Goal: Check status: Check status

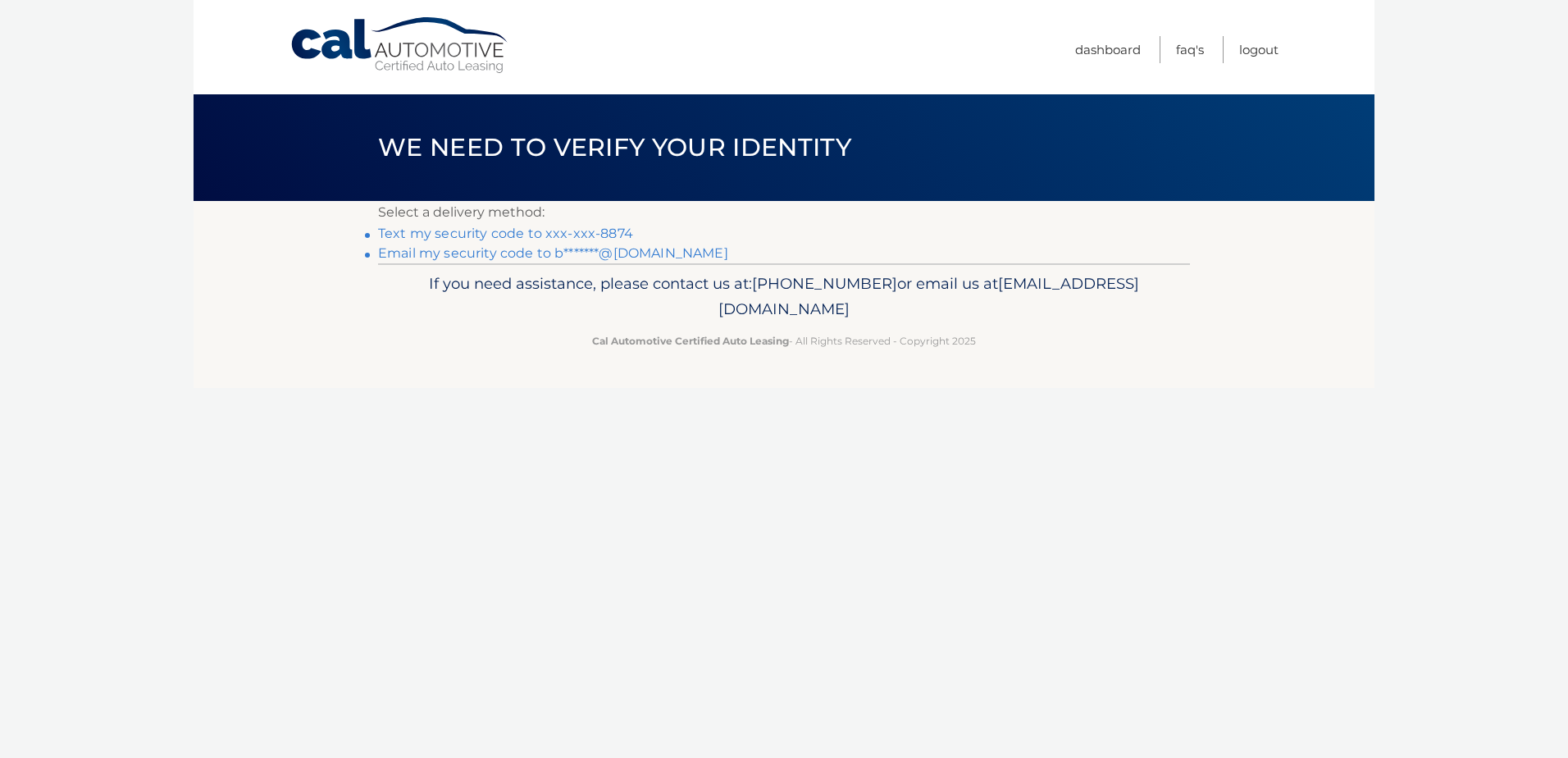
click at [582, 227] on link "Text my security code to xxx-xxx-8874" at bounding box center [505, 233] width 255 height 15
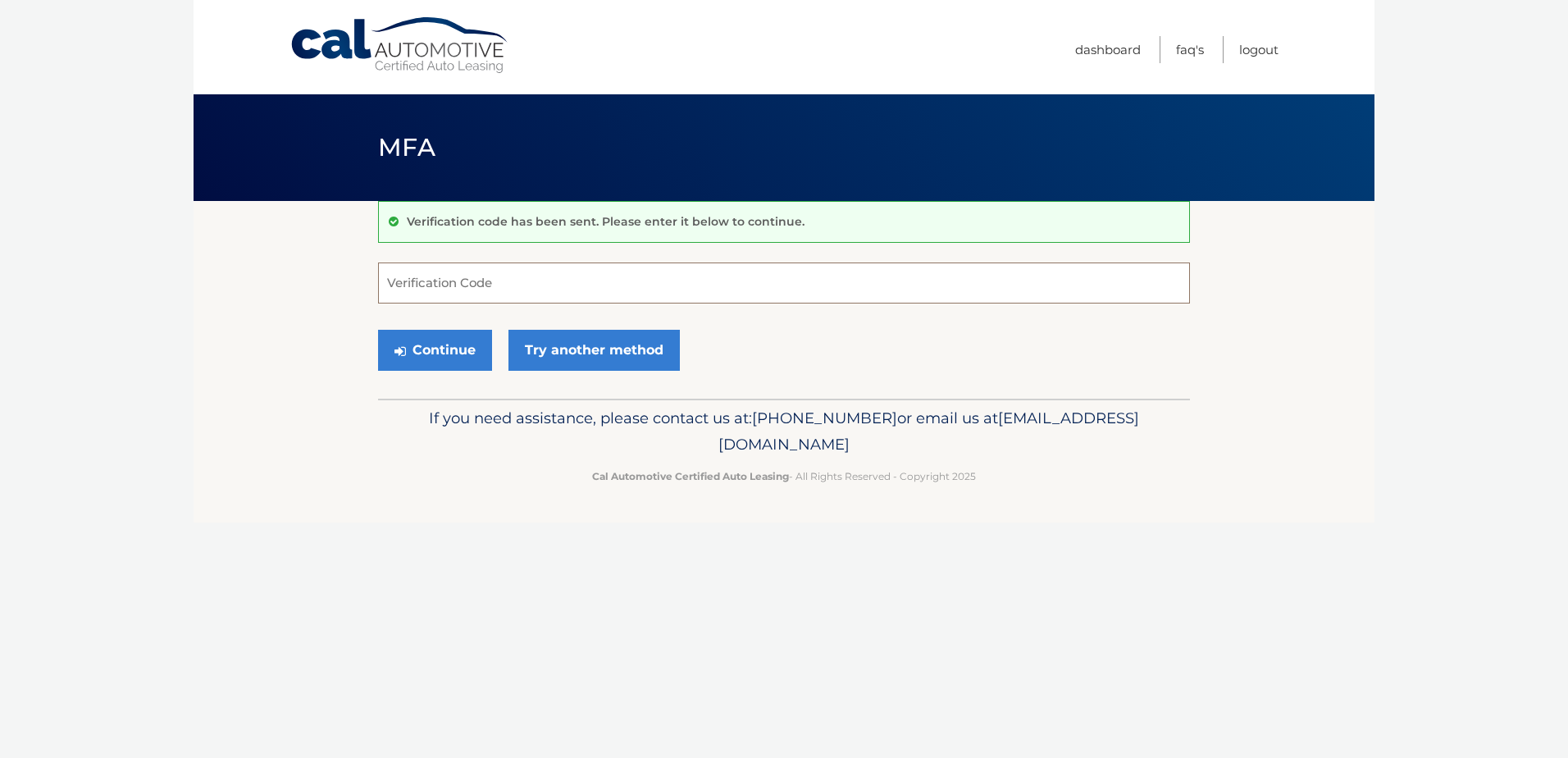
click at [461, 282] on input "Verification Code" at bounding box center [784, 282] width 812 height 41
type input "610825"
click at [418, 353] on button "Continue" at bounding box center [434, 350] width 114 height 41
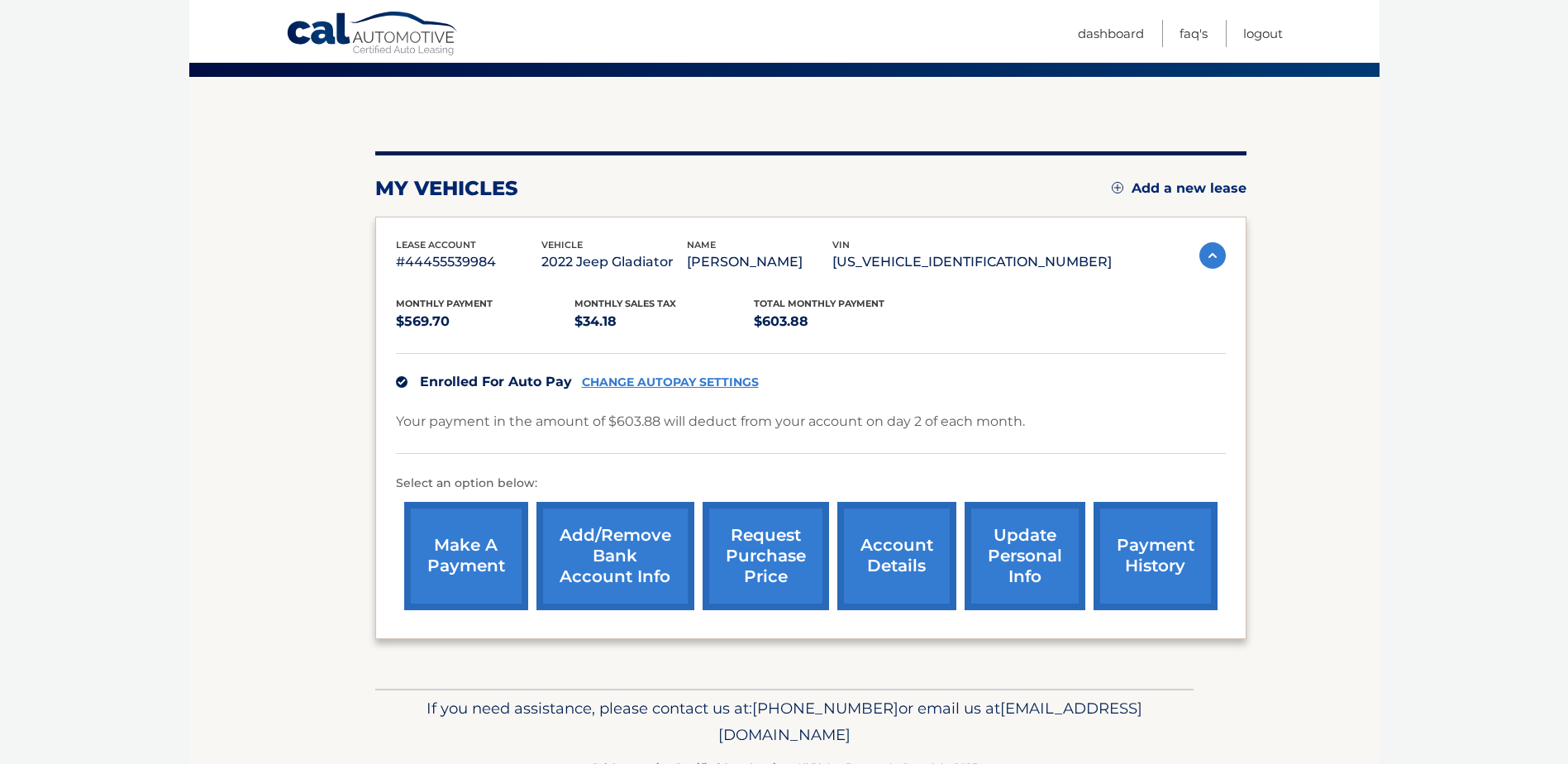
scroll to position [165, 0]
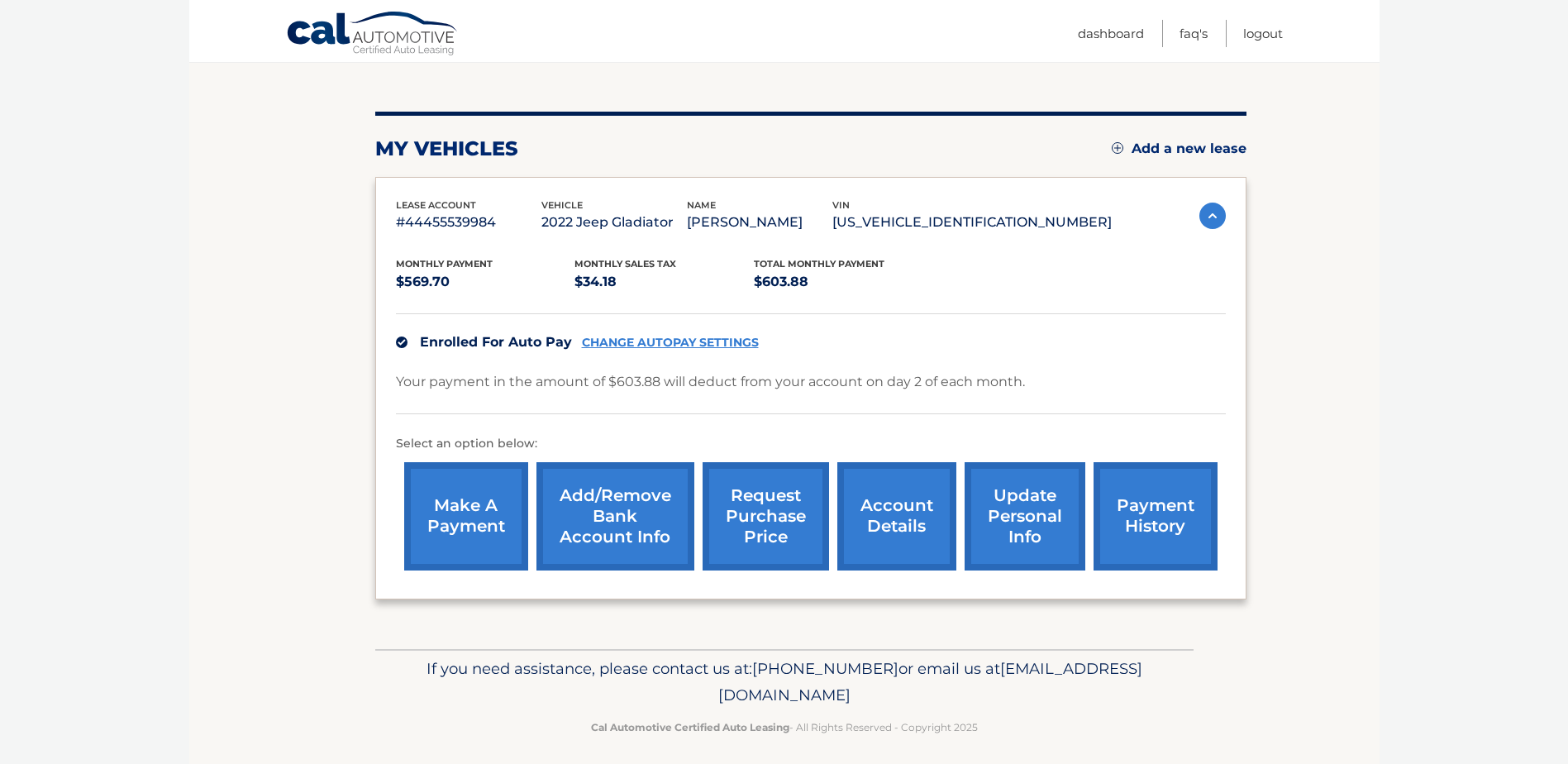
click at [895, 512] on link "account details" at bounding box center [897, 516] width 119 height 108
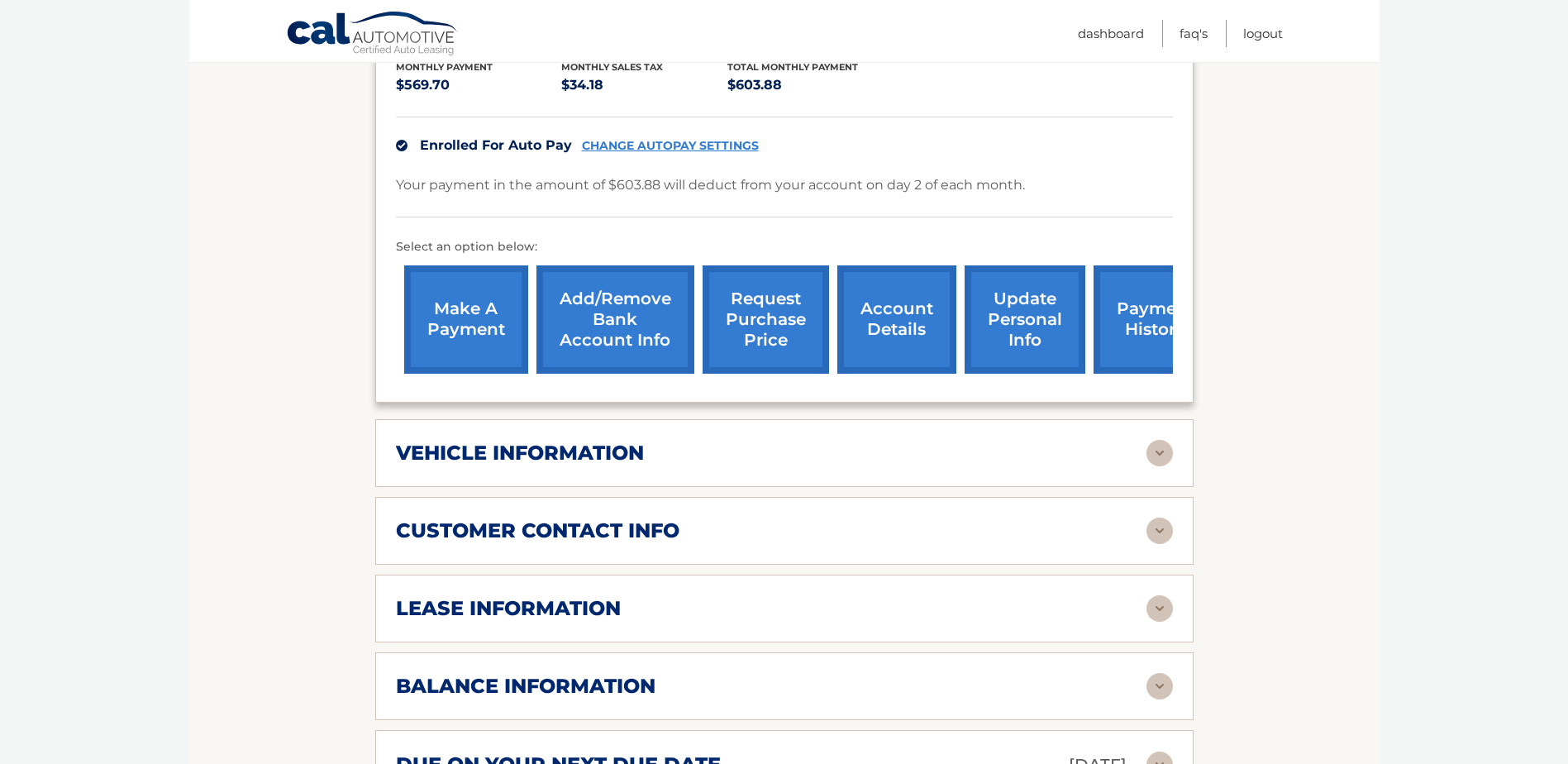
scroll to position [413, 0]
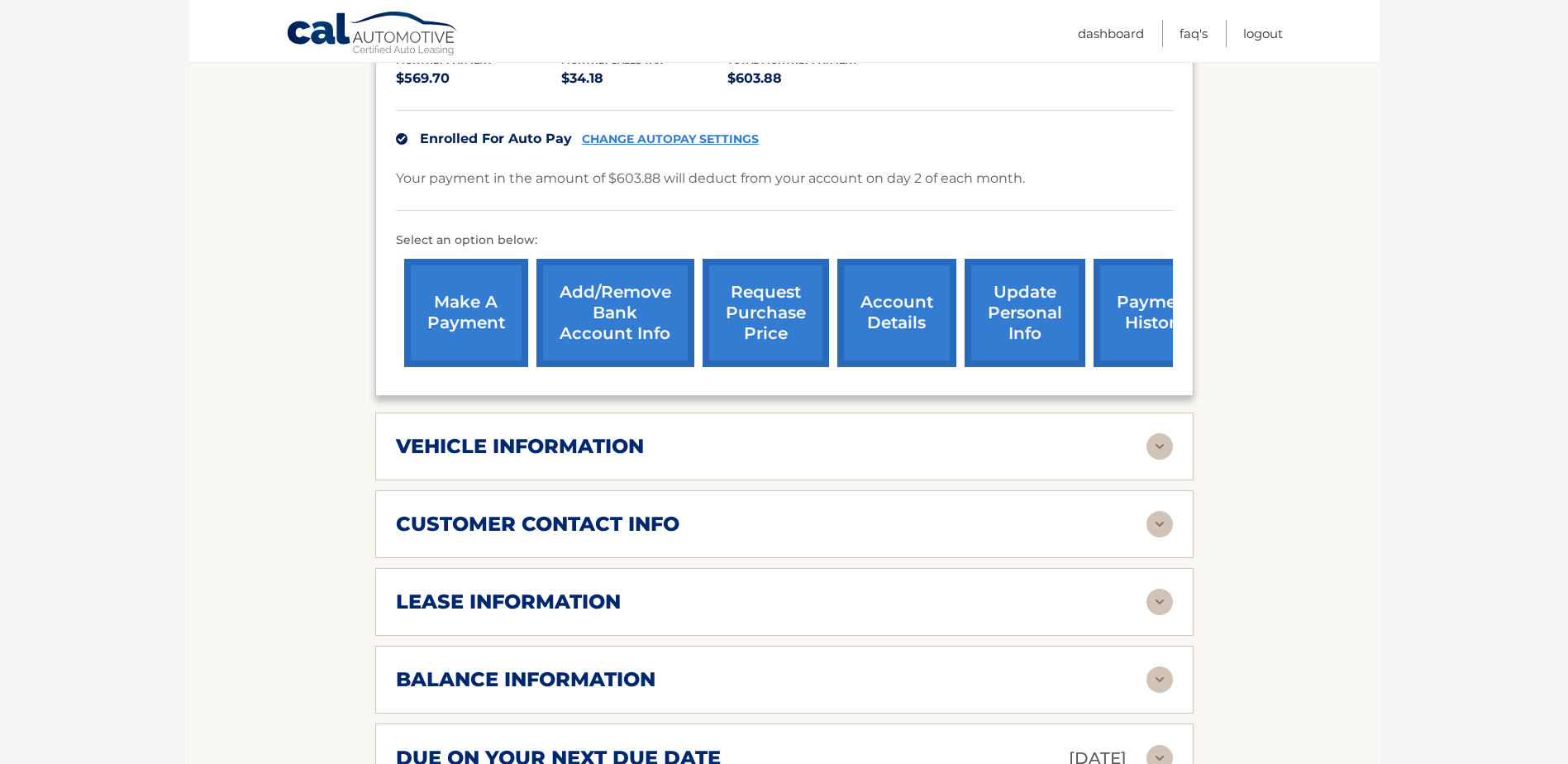
click at [900, 444] on div "vehicle information vehicle Year [DATE] vehicle make Jeep vehicle model Gladiat…" at bounding box center [785, 446] width 819 height 68
click at [1126, 434] on div "vehicle information" at bounding box center [771, 446] width 751 height 25
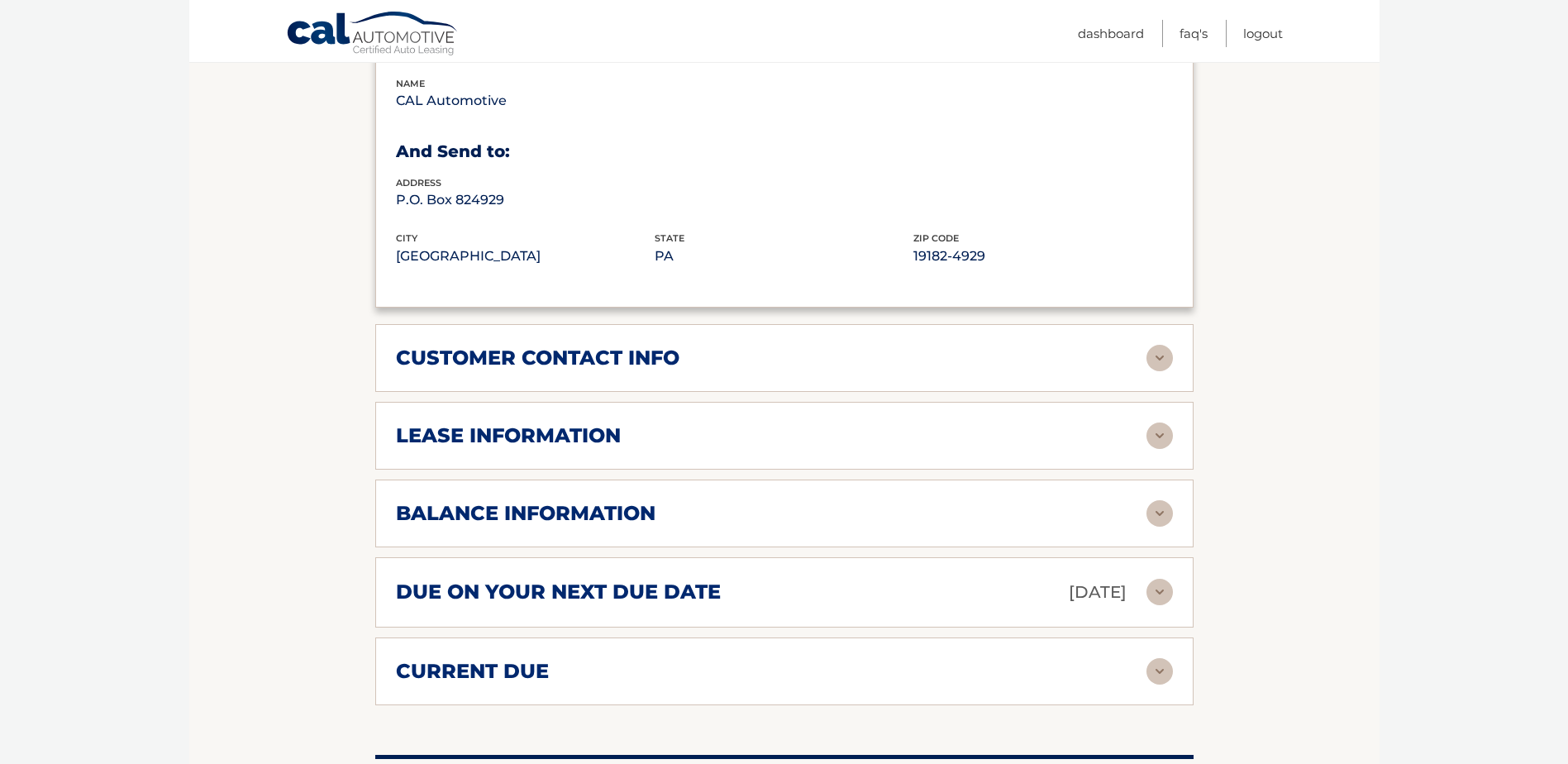
scroll to position [993, 0]
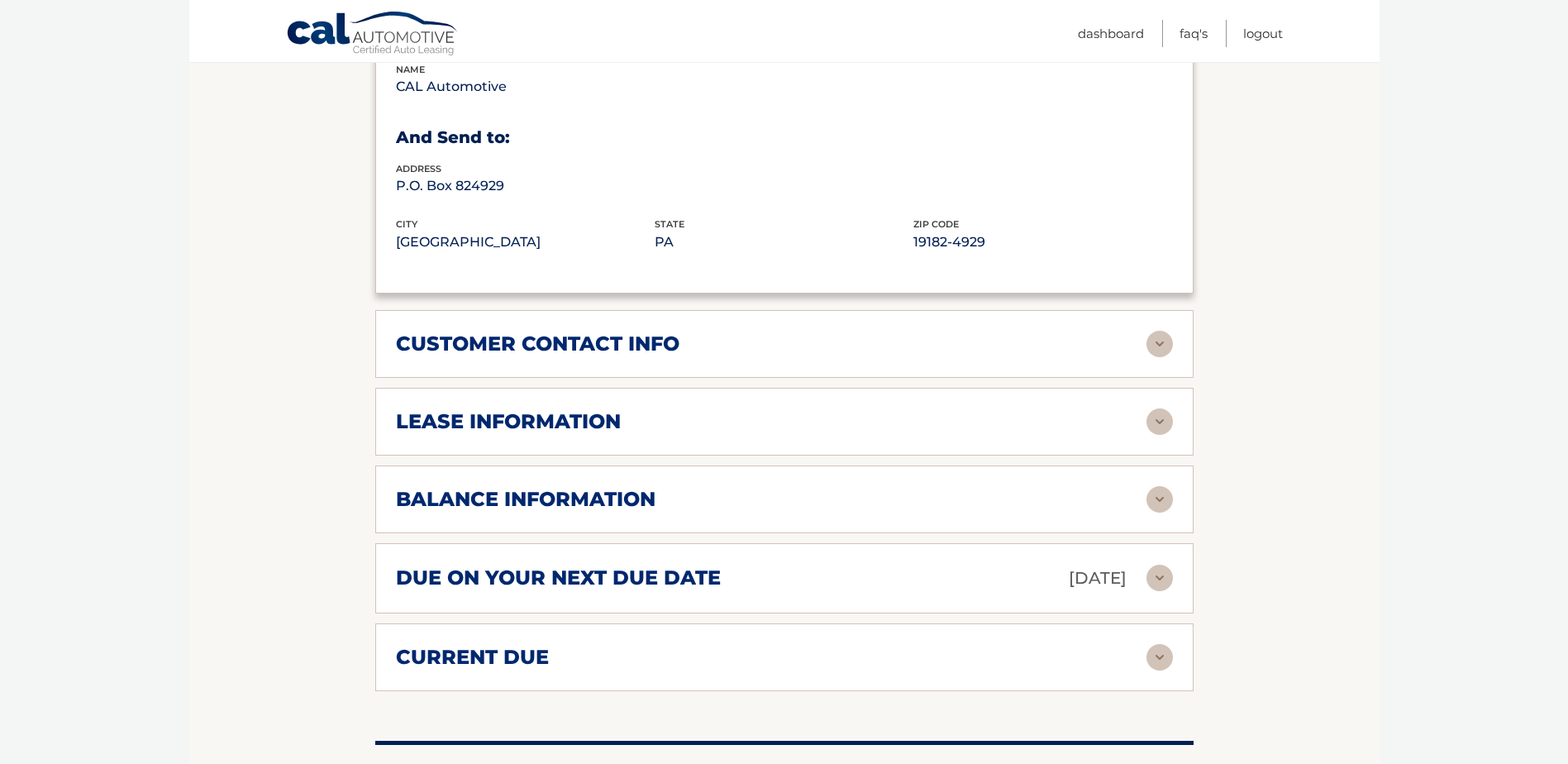
click at [996, 331] on div "customer contact info" at bounding box center [771, 343] width 751 height 25
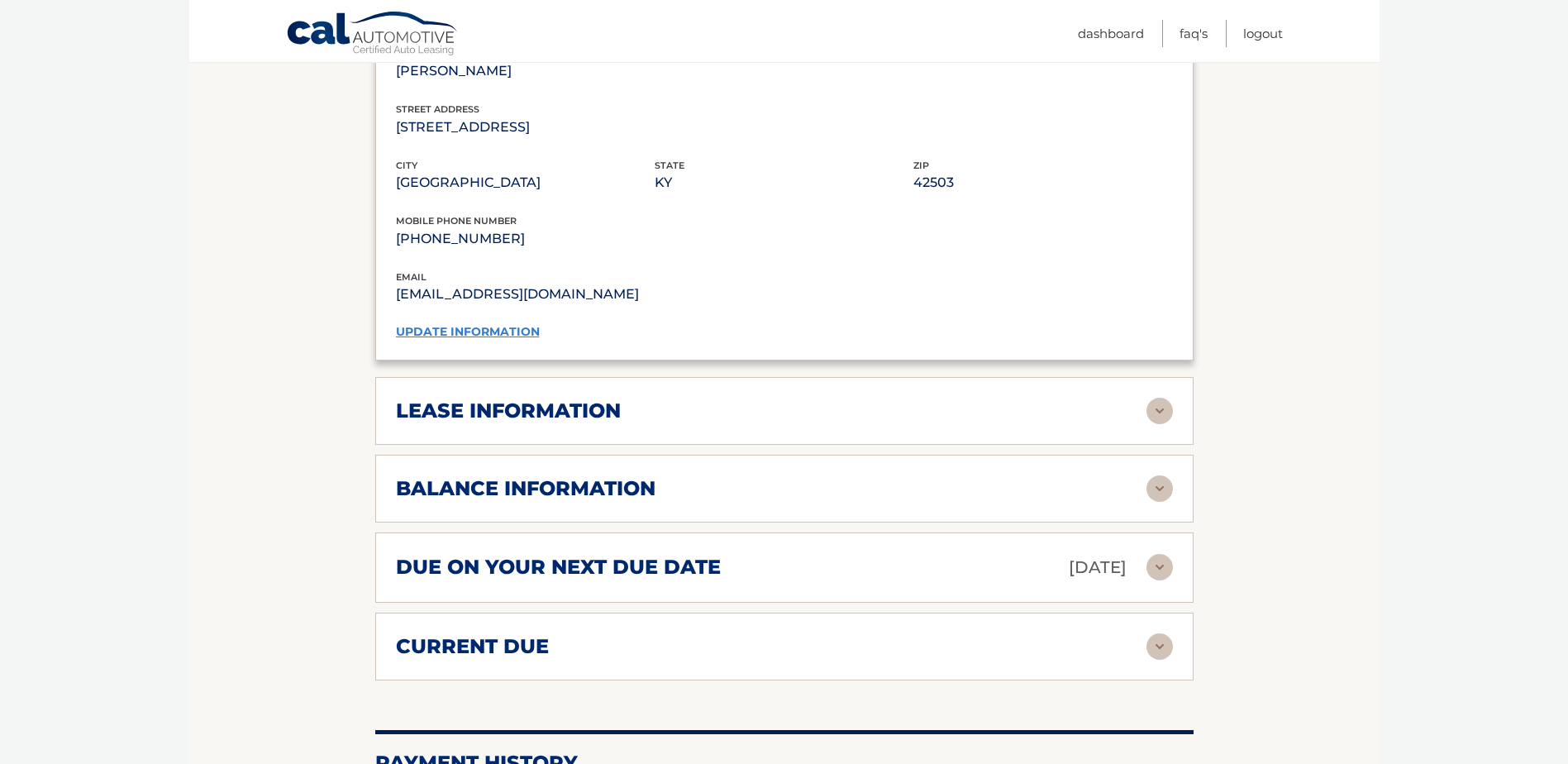
scroll to position [1406, 0]
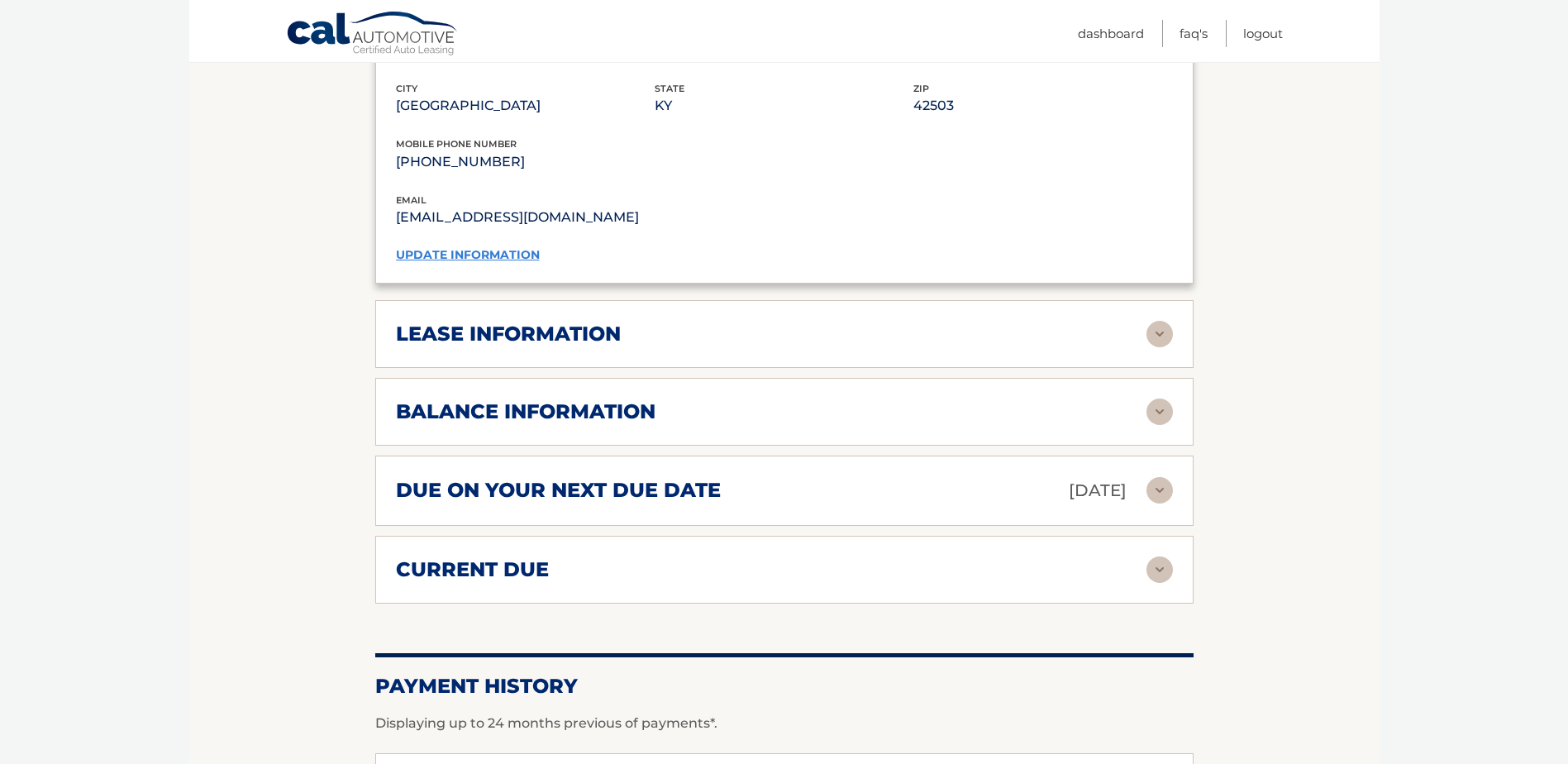
click at [1002, 321] on div "lease information" at bounding box center [771, 333] width 751 height 25
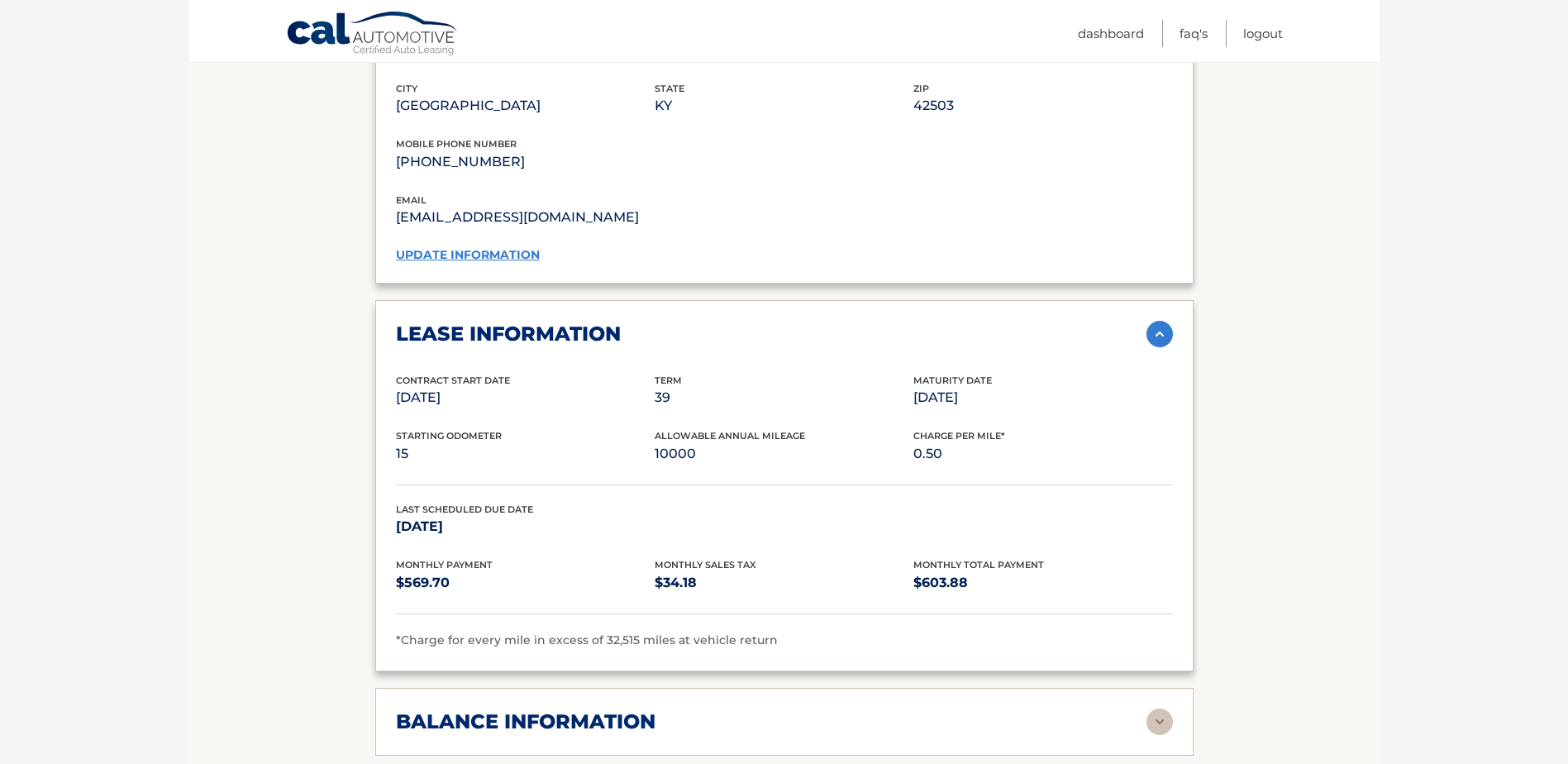
click at [1092, 710] on div "balance information" at bounding box center [771, 722] width 751 height 25
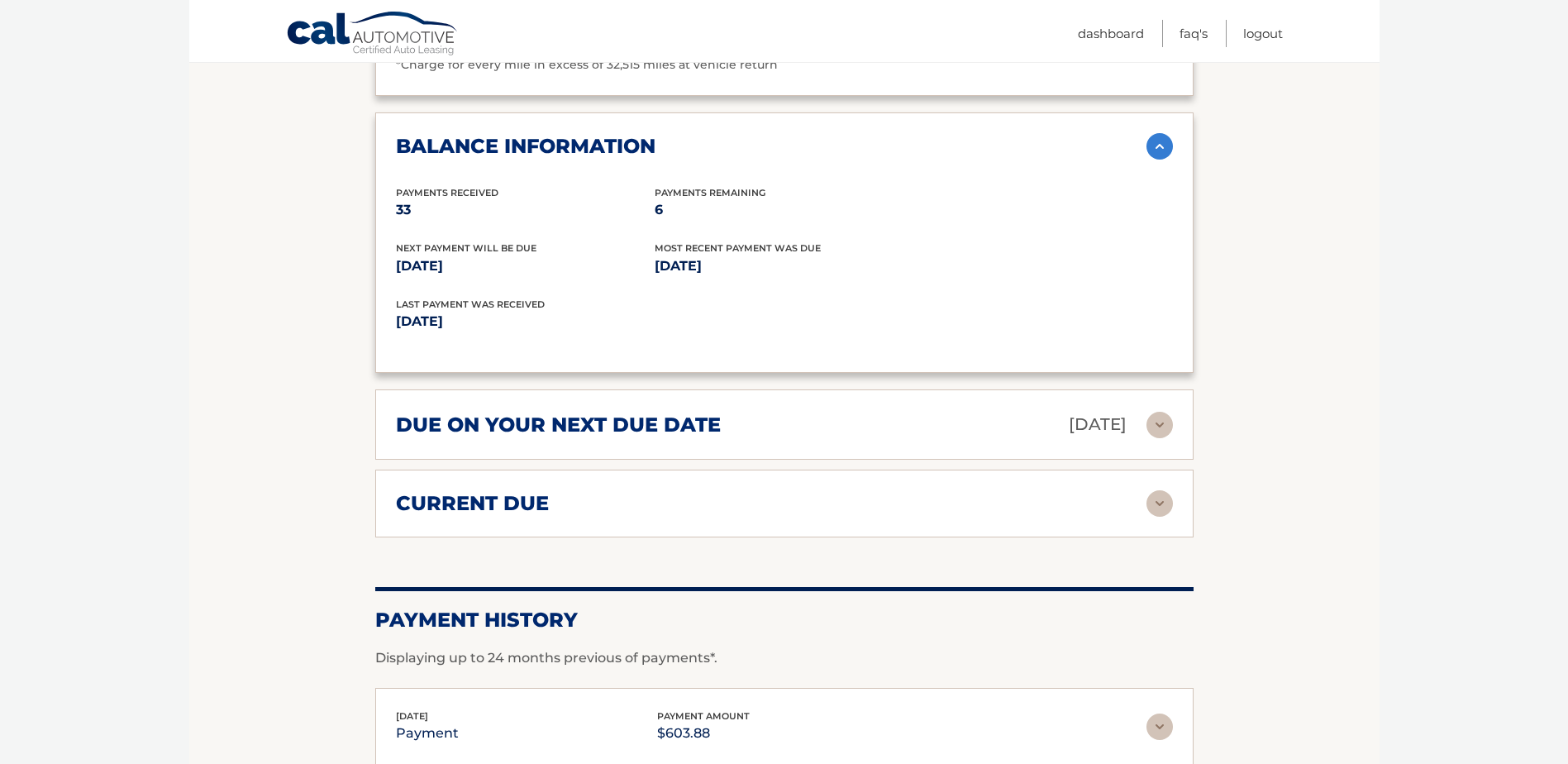
scroll to position [1984, 0]
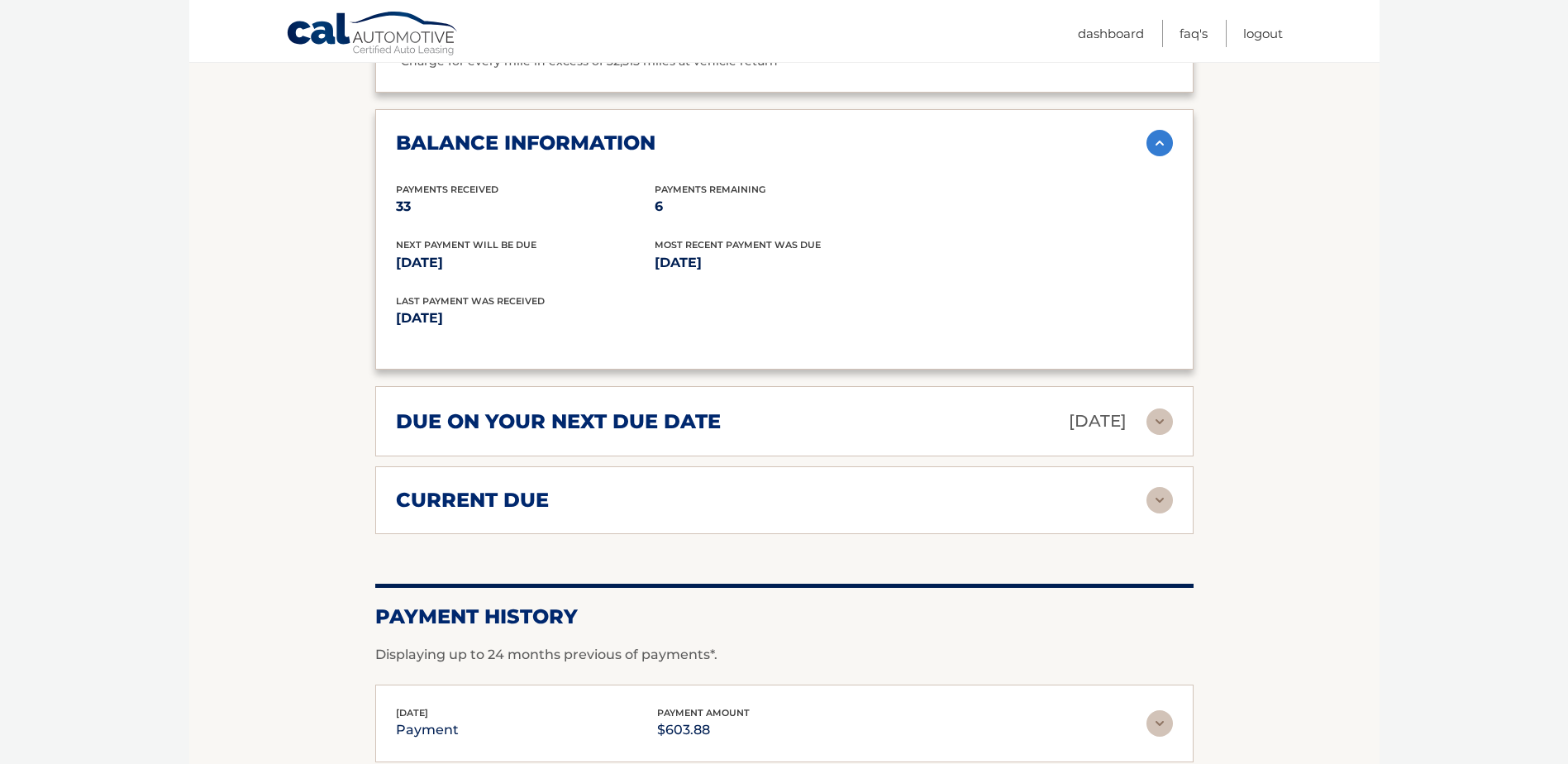
click at [1018, 407] on div "due on your next due date [DATE]" at bounding box center [771, 421] width 751 height 29
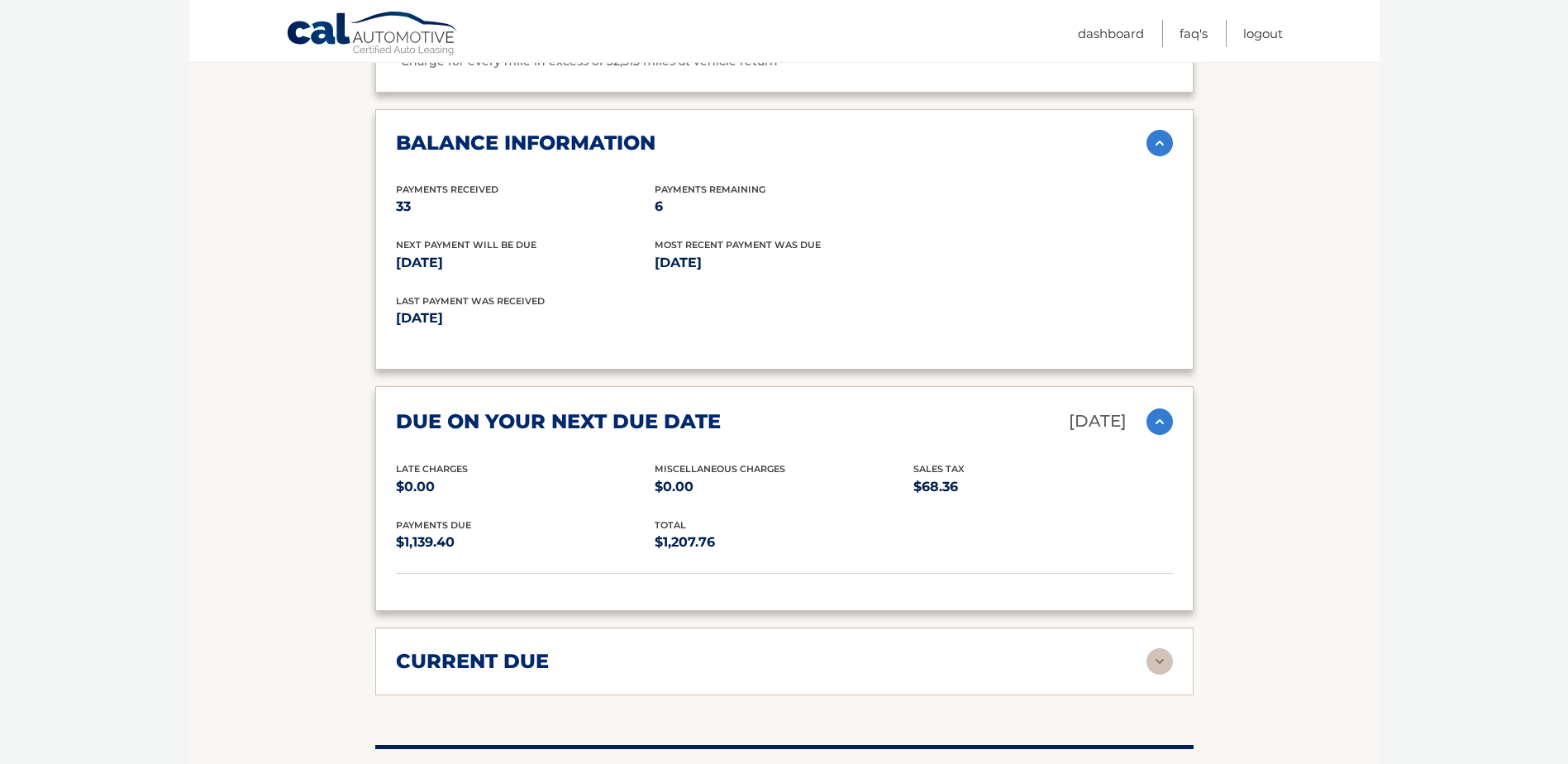
click at [1077, 649] on div "current due" at bounding box center [771, 661] width 751 height 25
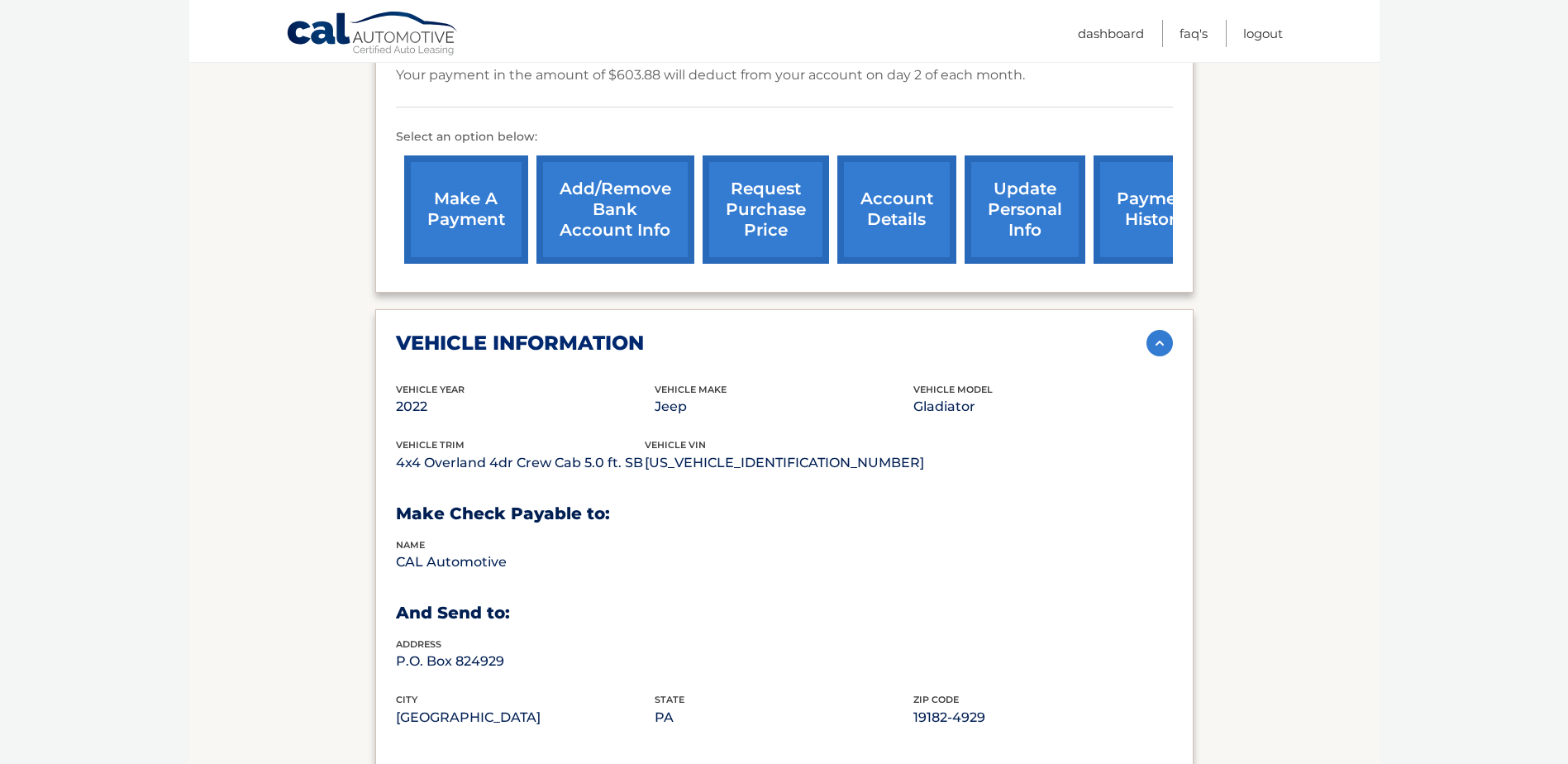
scroll to position [496, 0]
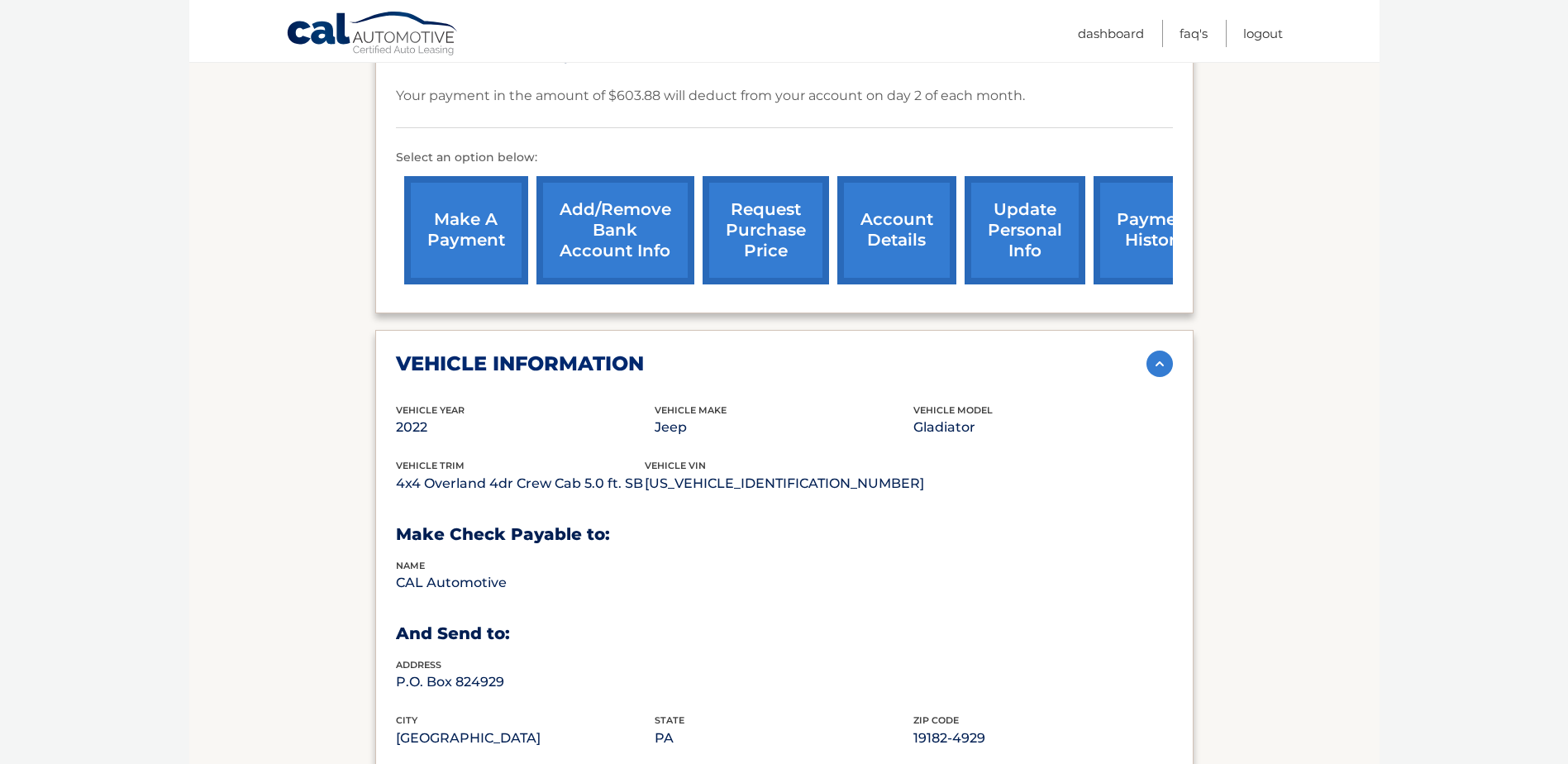
click at [892, 197] on link "account details" at bounding box center [897, 230] width 119 height 108
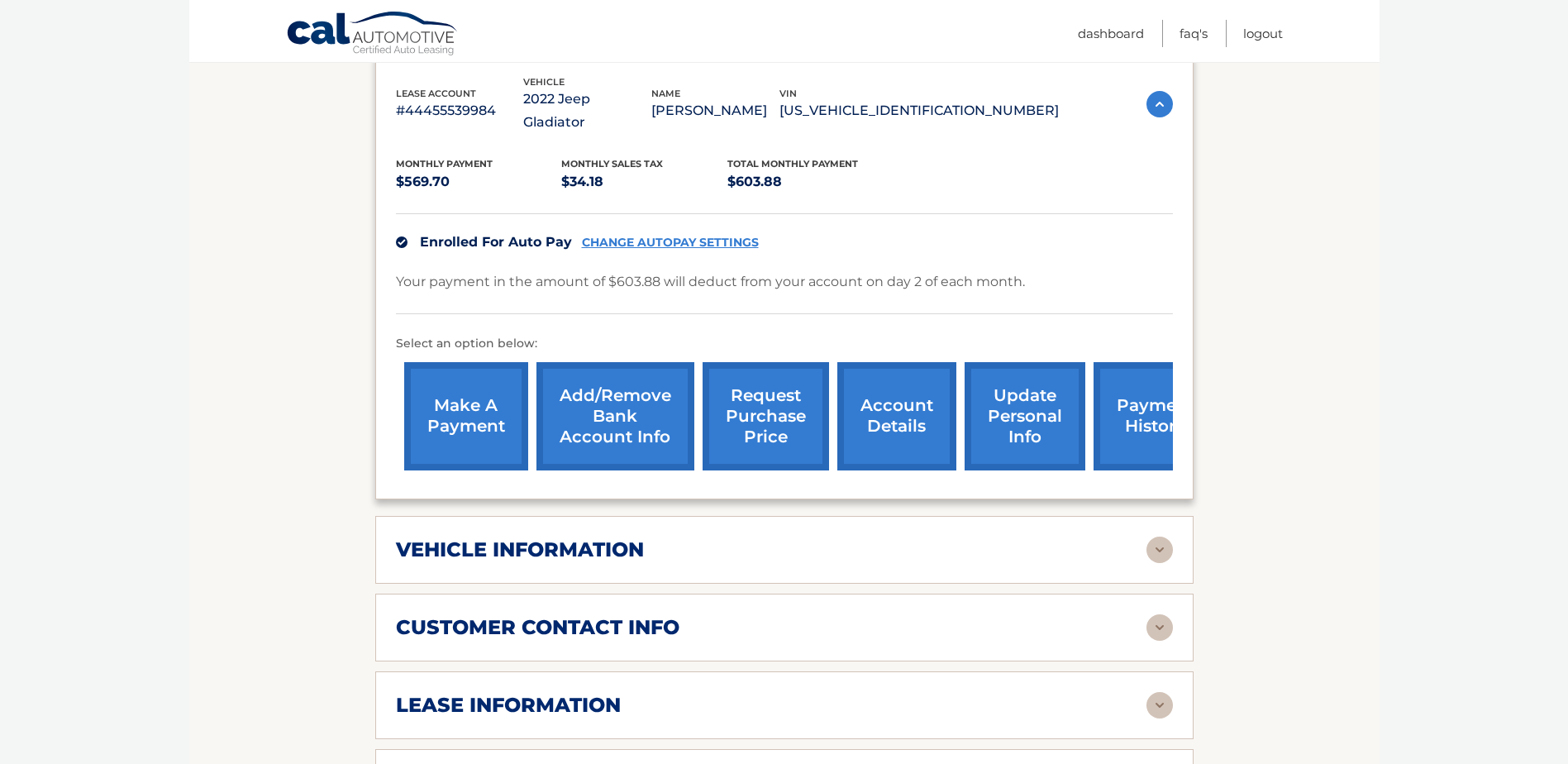
scroll to position [331, 0]
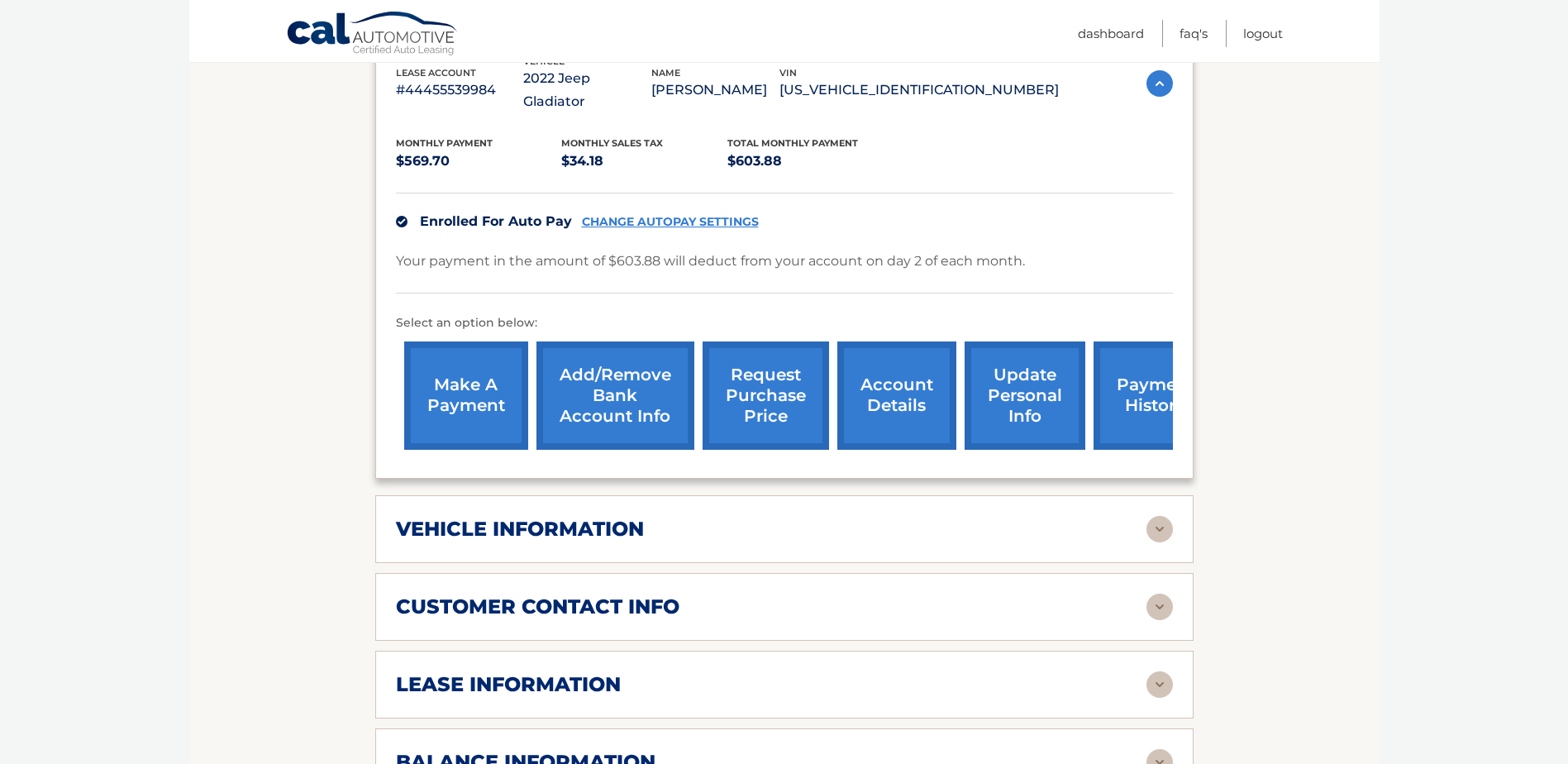
click at [1123, 517] on div "vehicle information" at bounding box center [771, 529] width 751 height 25
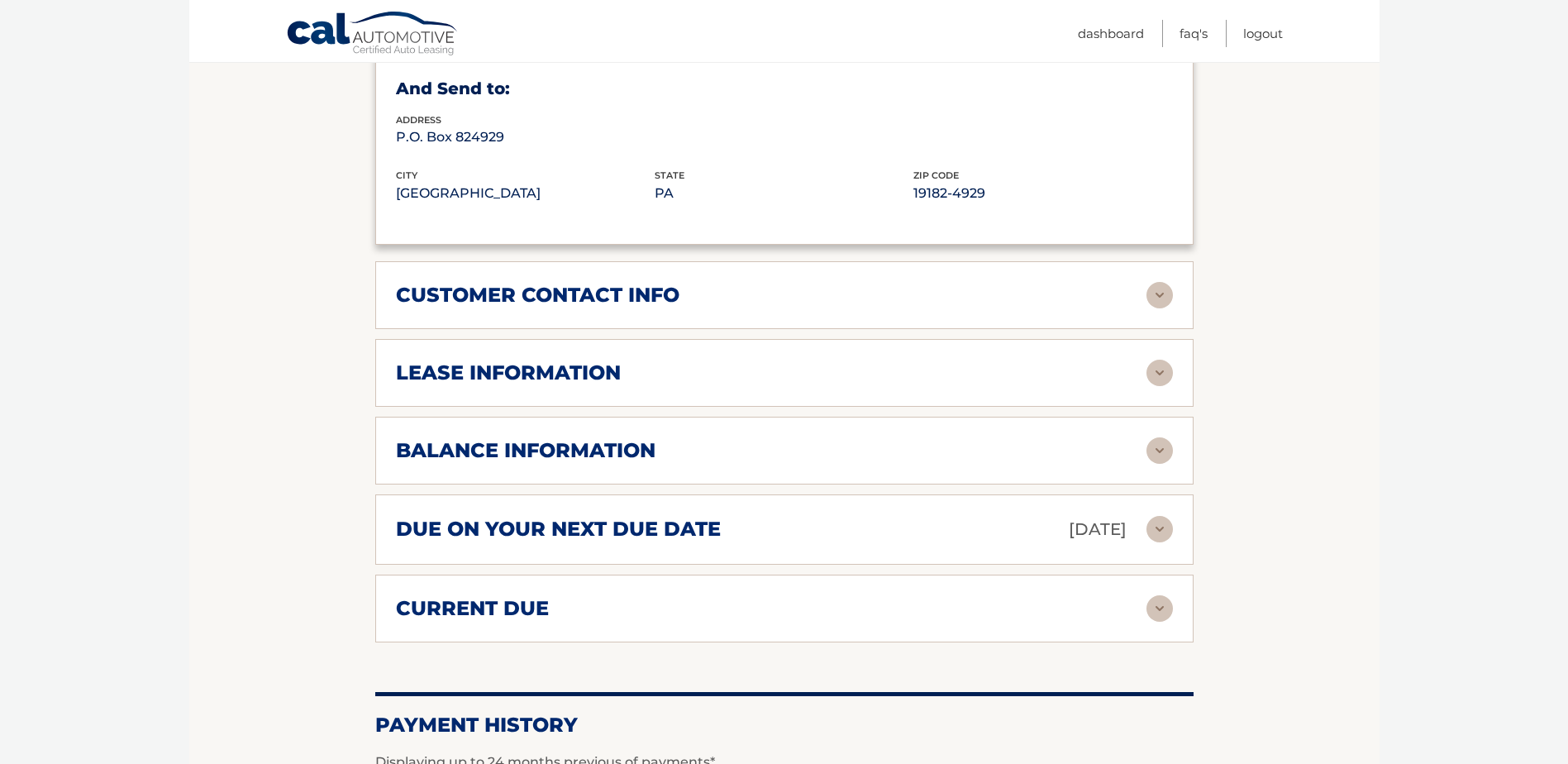
scroll to position [1075, 0]
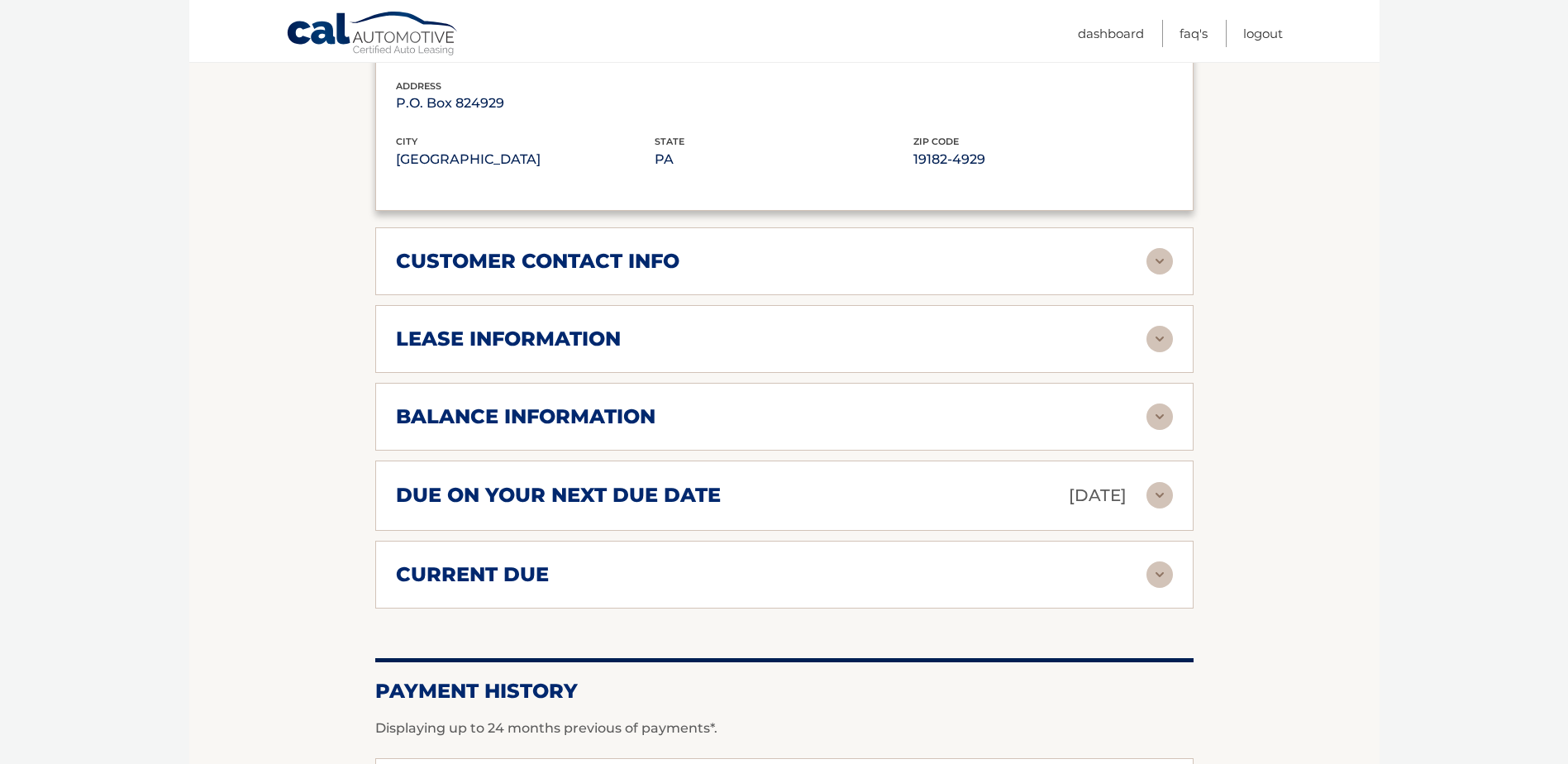
click at [1159, 326] on img at bounding box center [1159, 339] width 27 height 27
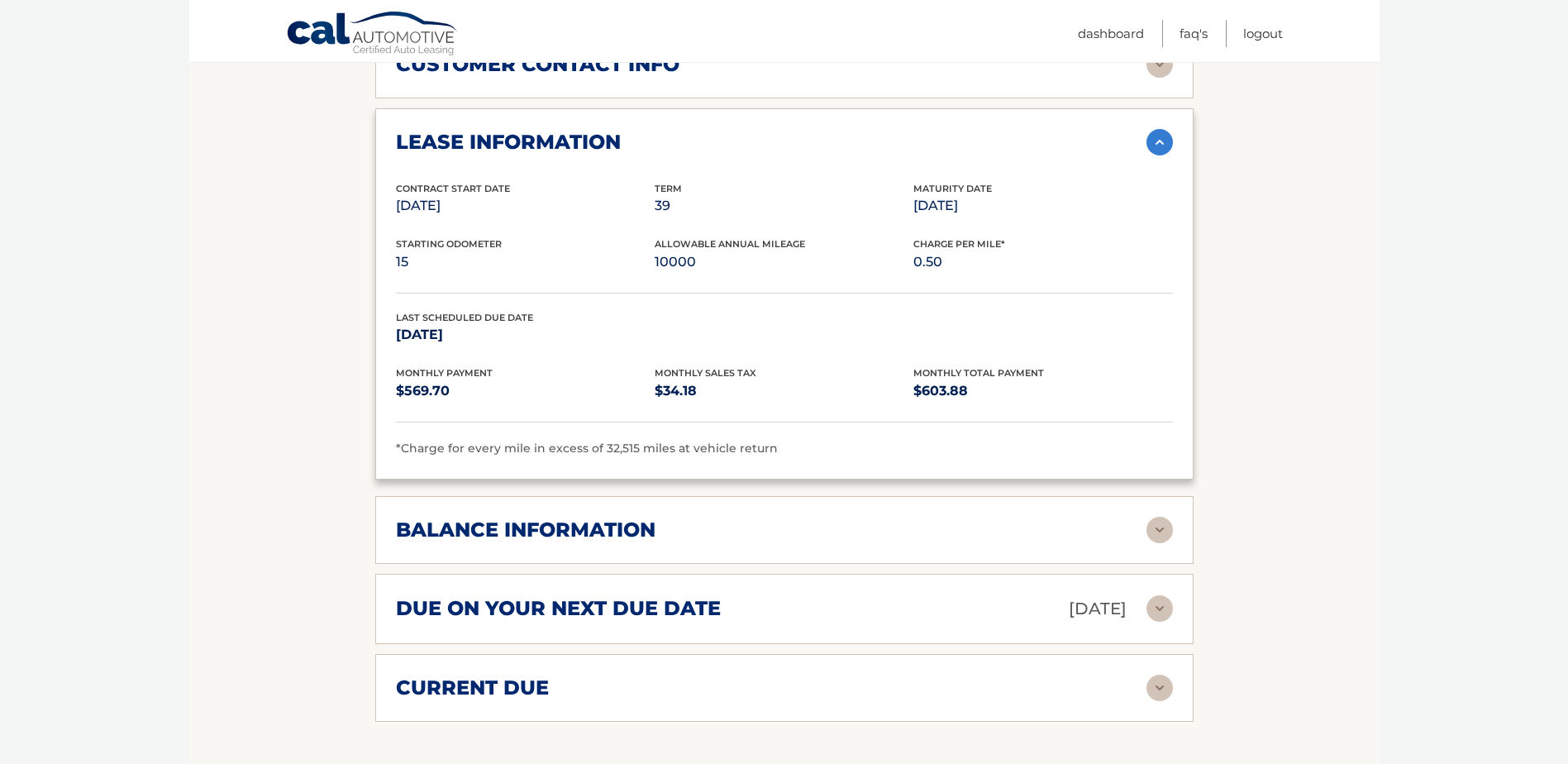
scroll to position [1406, 0]
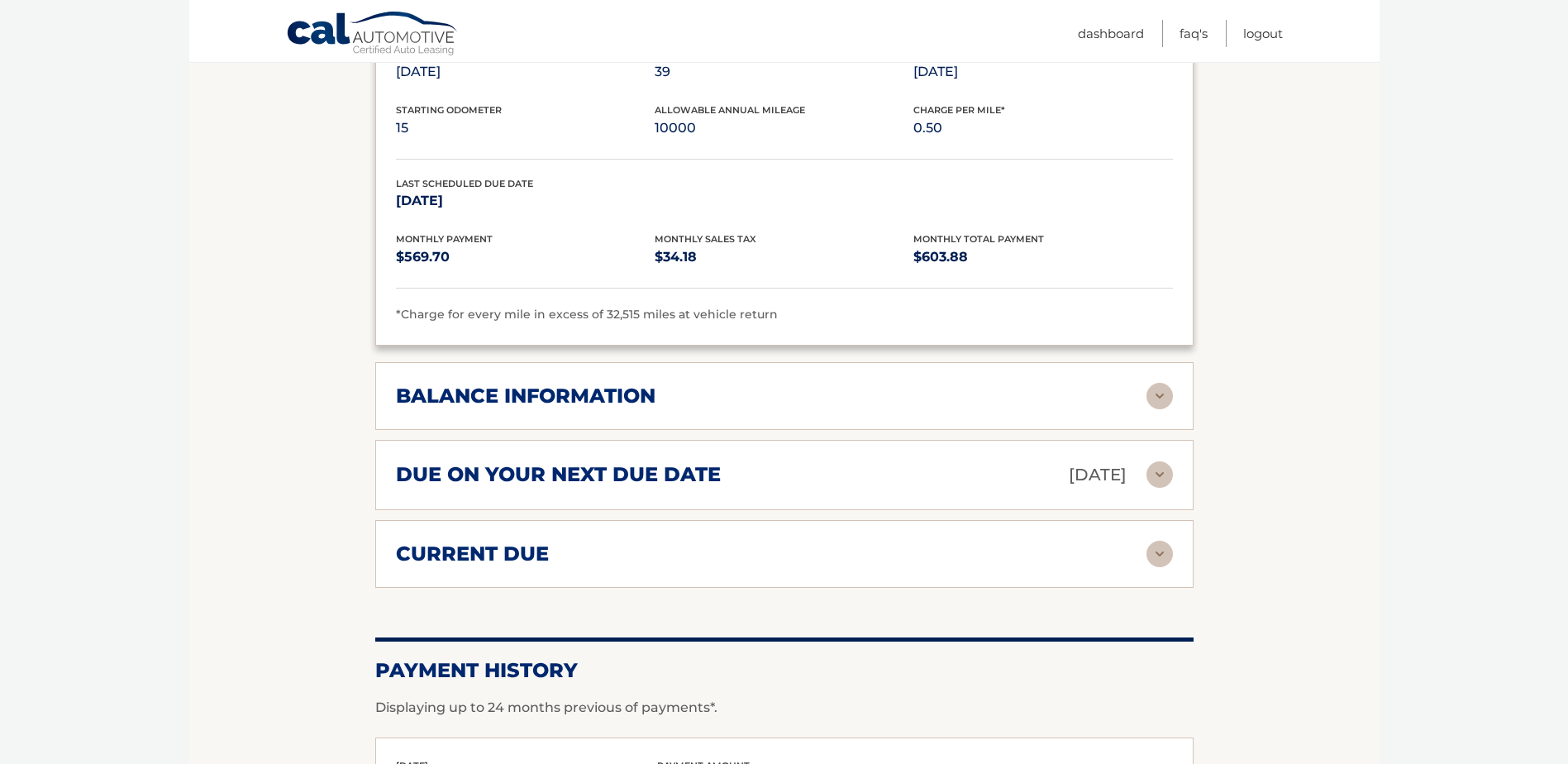
click at [1145, 384] on div "balance information" at bounding box center [771, 396] width 751 height 25
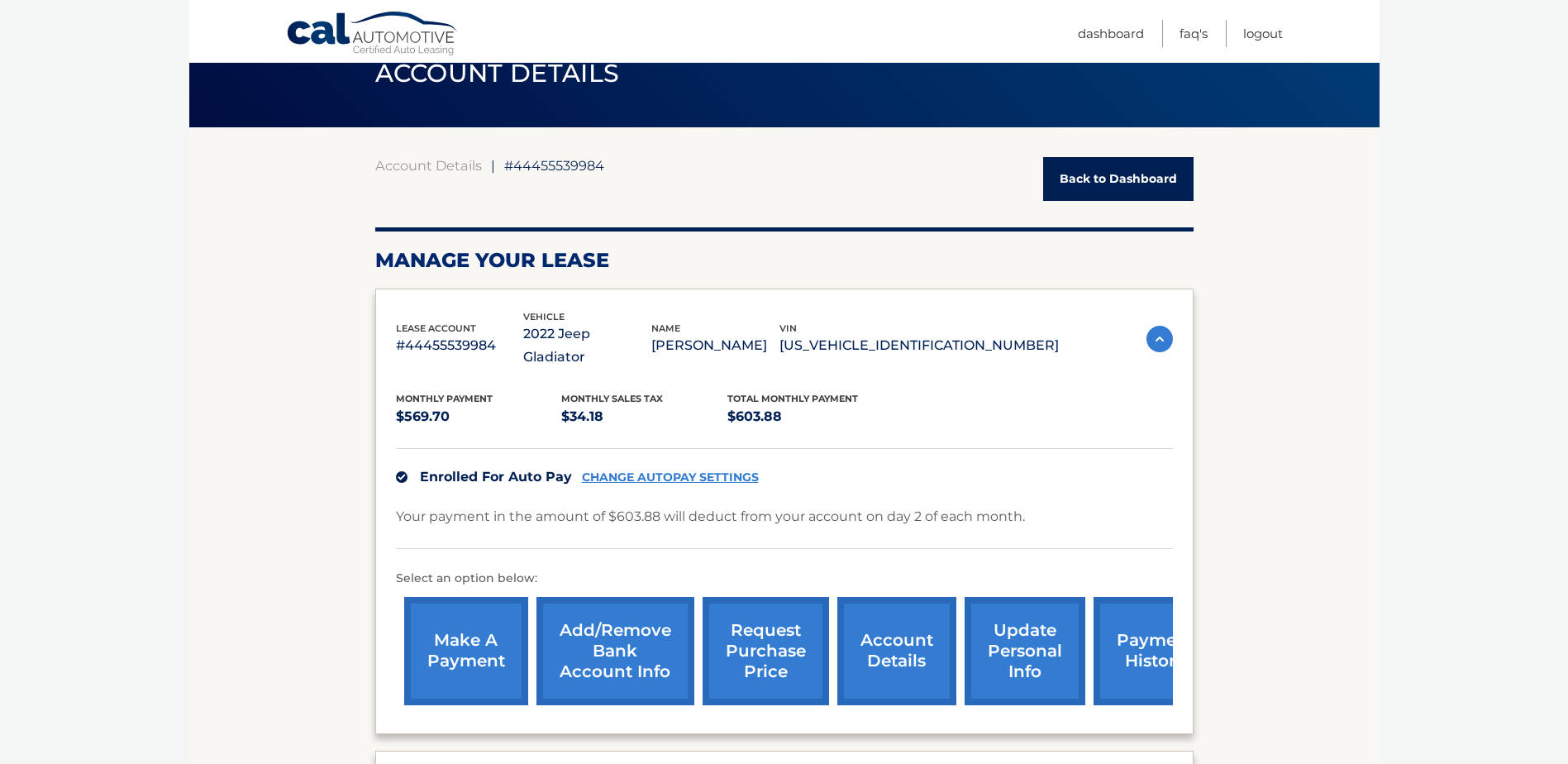
scroll to position [68, 0]
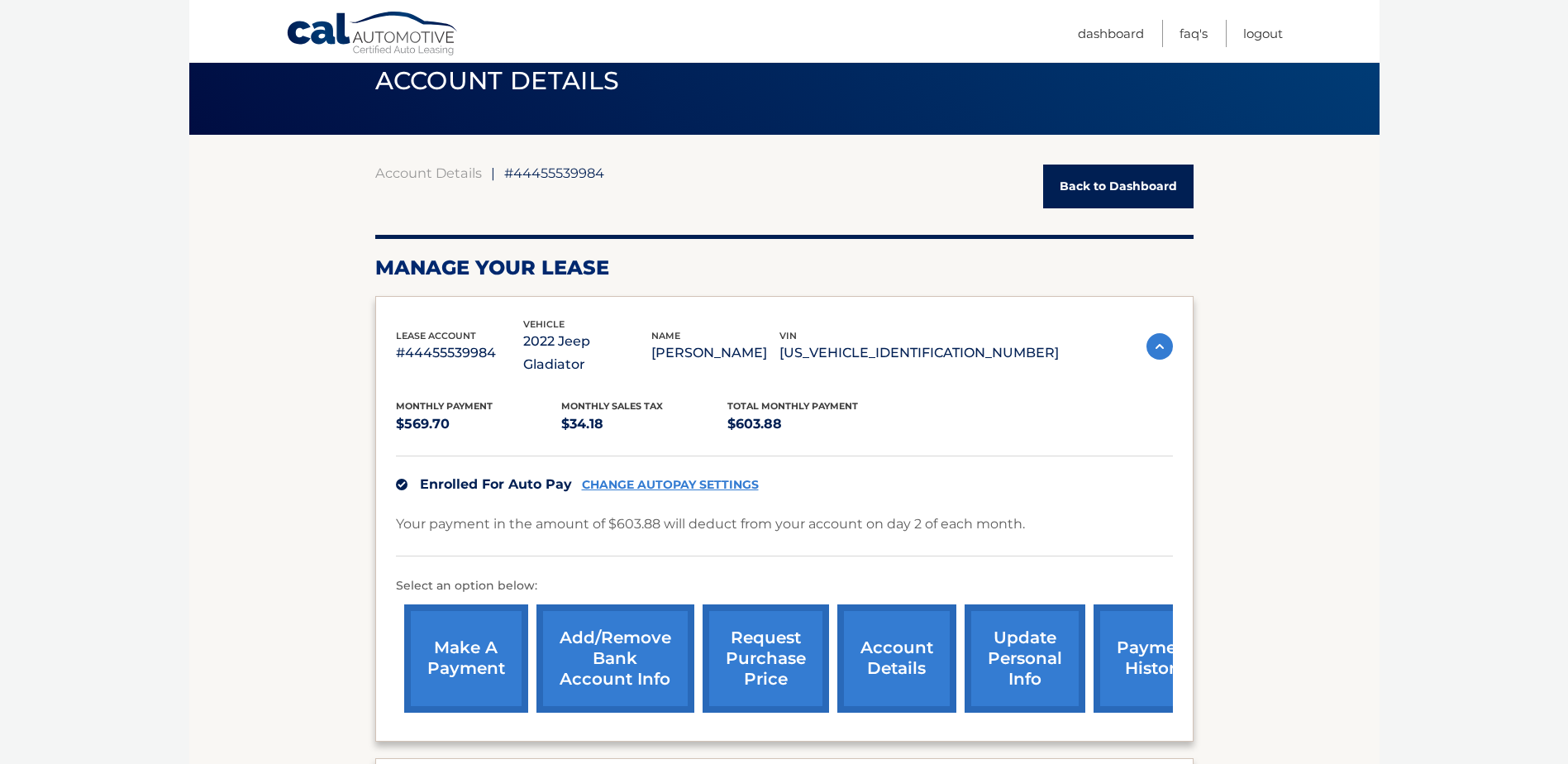
click at [1166, 334] on img at bounding box center [1159, 346] width 27 height 27
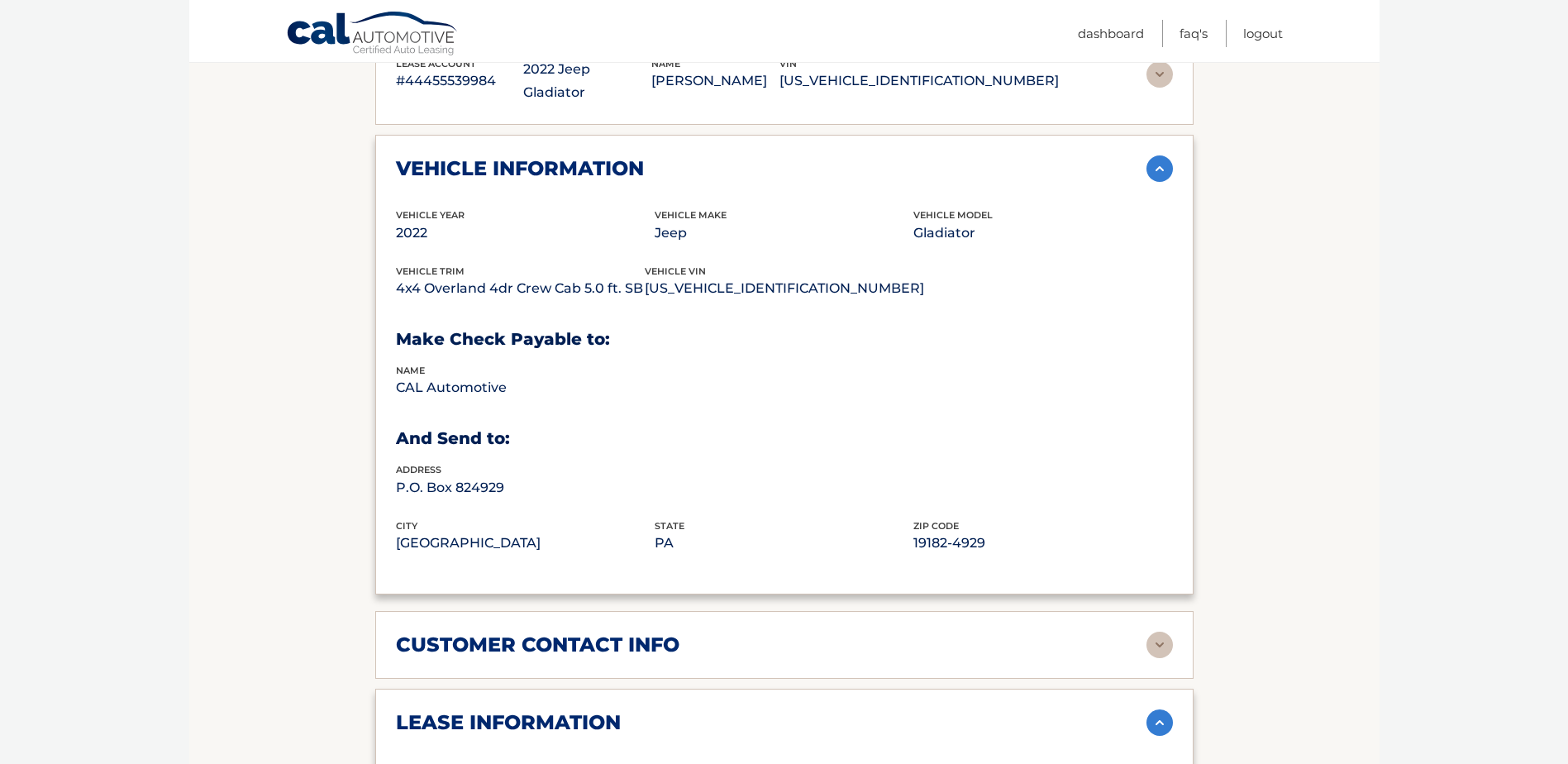
scroll to position [399, 0]
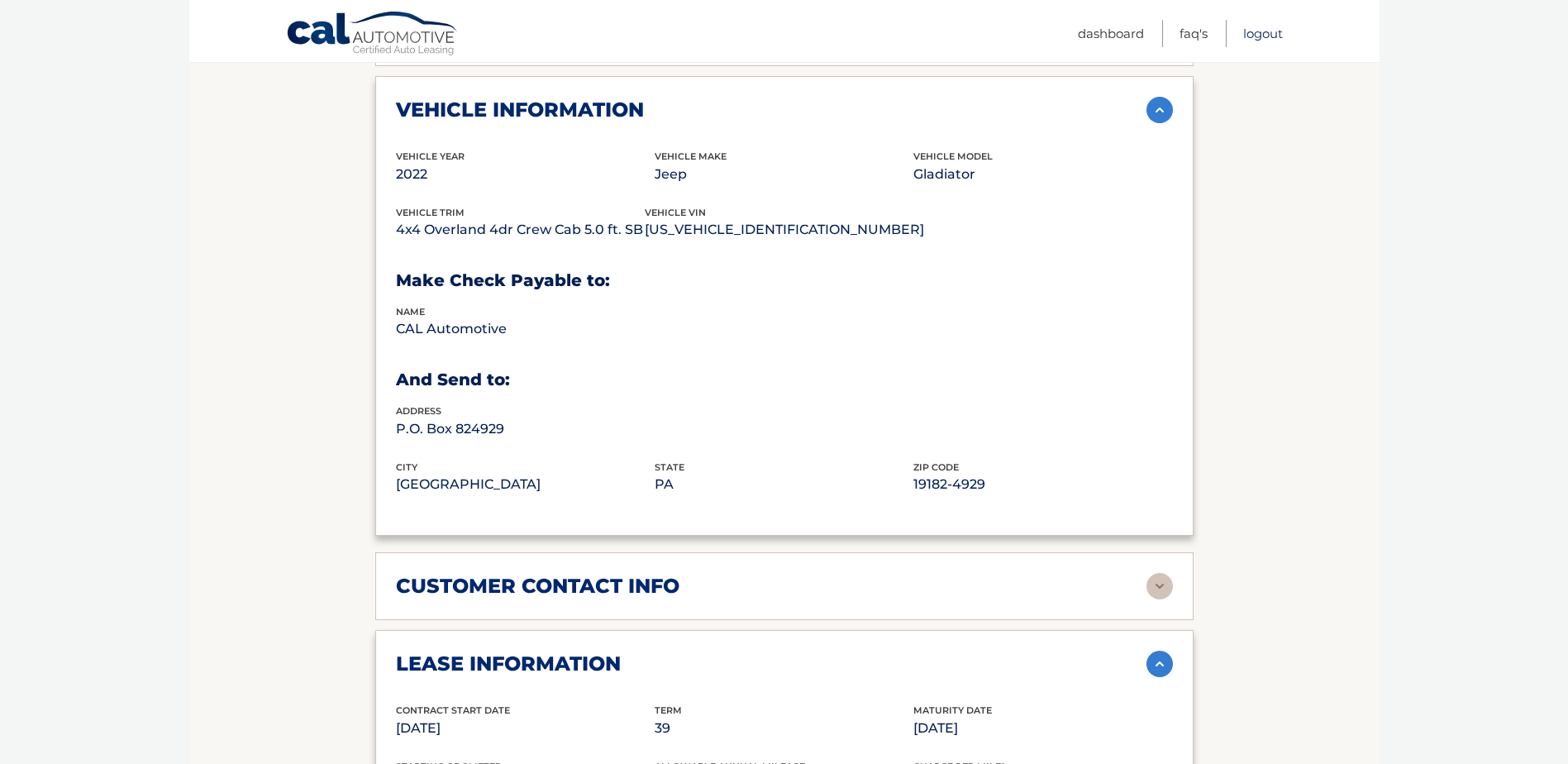
click at [1266, 33] on link "Logout" at bounding box center [1262, 34] width 39 height 28
